Goal: Task Accomplishment & Management: Manage account settings

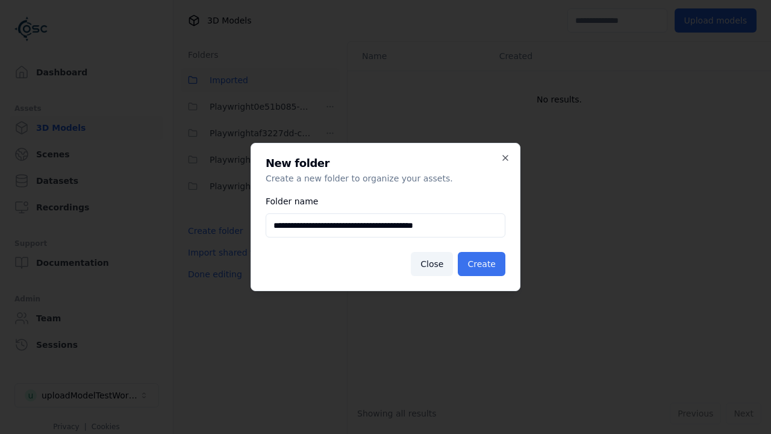
type input "**********"
click at [483, 264] on button "Create" at bounding box center [482, 264] width 48 height 24
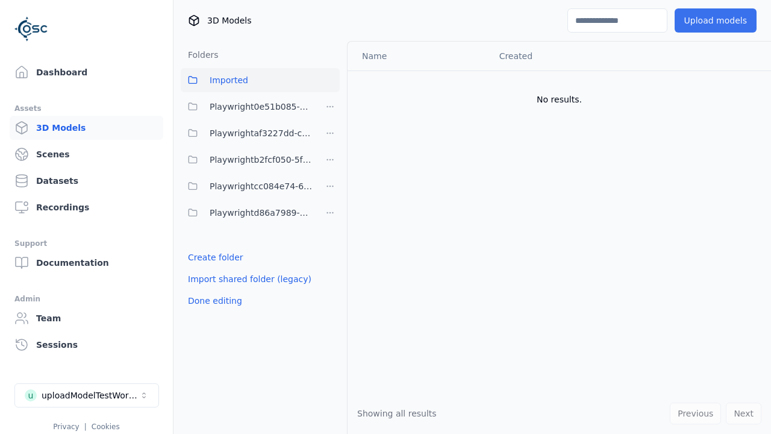
click at [247, 186] on span "Playwrightcc084e74-6bd9-4f7e-8d69-516a74321fe7" at bounding box center [262, 186] width 104 height 14
click at [717, 20] on button "Upload models" at bounding box center [716, 20] width 82 height 24
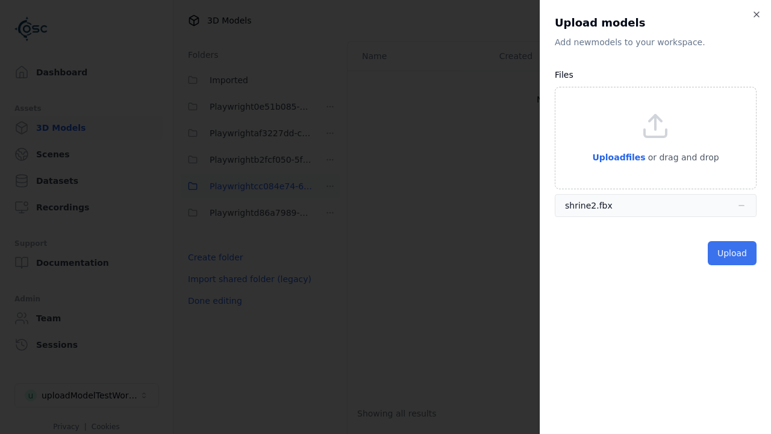
click at [733, 253] on button "Upload" at bounding box center [732, 253] width 49 height 24
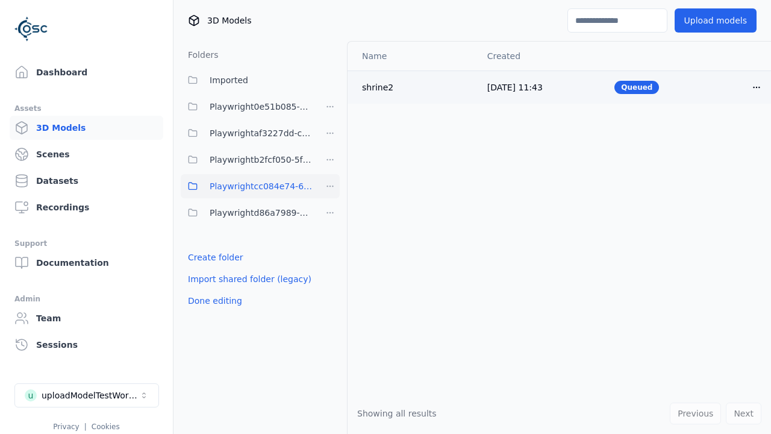
click at [757, 87] on html "Support Dashboard Assets 3D Models Scenes Datasets Recordings Support Documenta…" at bounding box center [385, 217] width 771 height 434
click at [730, 134] on div "Delete" at bounding box center [729, 133] width 71 height 19
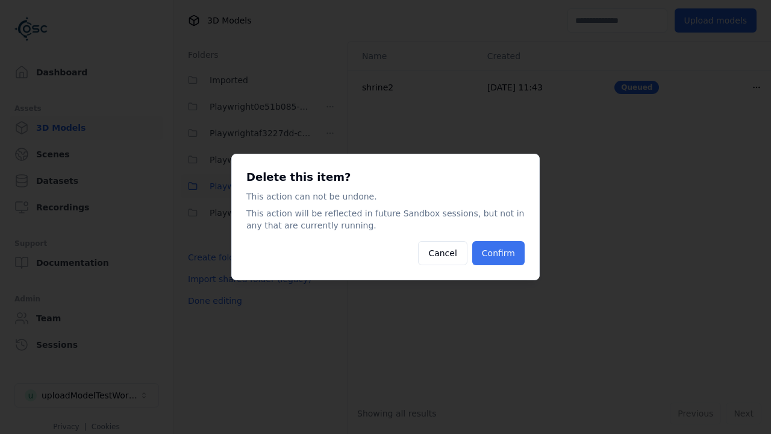
click at [499, 253] on button "Confirm" at bounding box center [498, 253] width 52 height 24
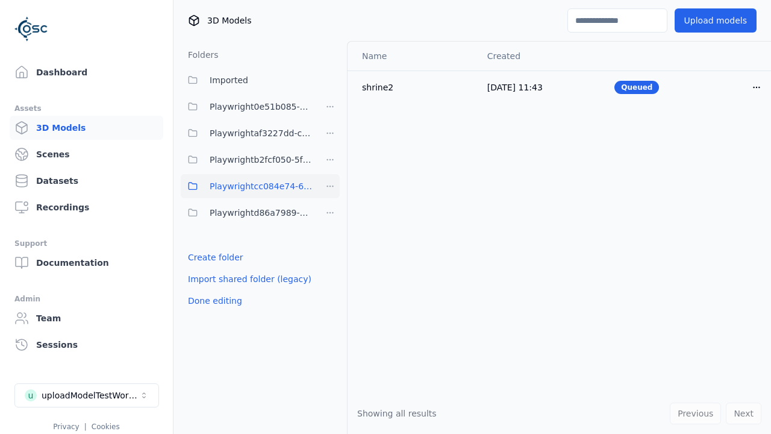
click at [330, 186] on html "Support Dashboard Assets 3D Models Scenes Datasets Recordings Support Documenta…" at bounding box center [385, 217] width 771 height 434
